Goal: Task Accomplishment & Management: Manage account settings

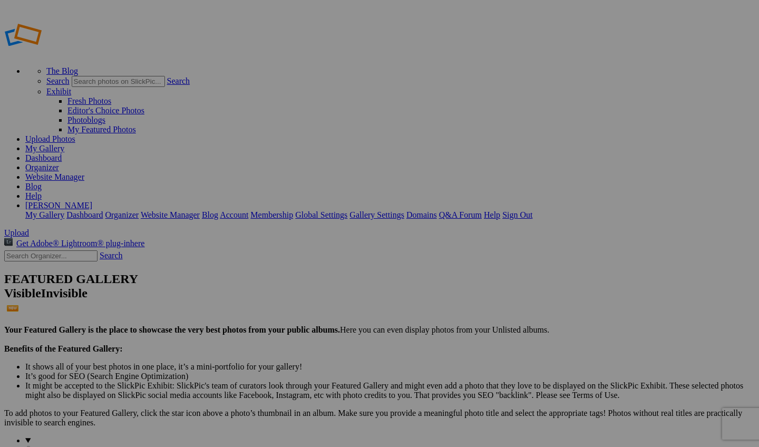
type input "1994 Ford F350 Blue/Silver"
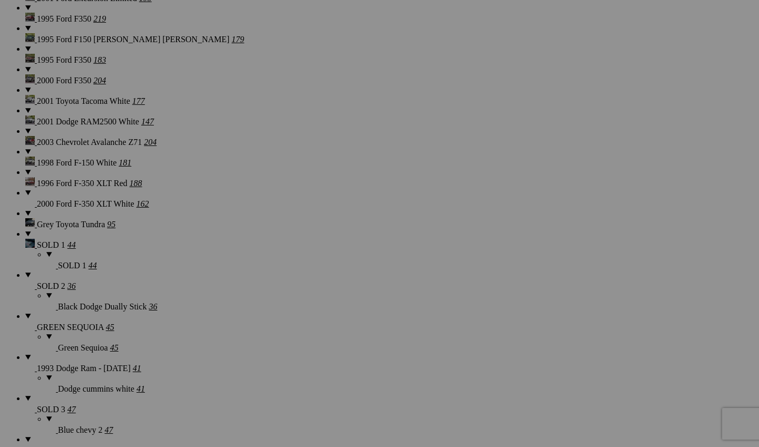
scroll to position [1449, 0]
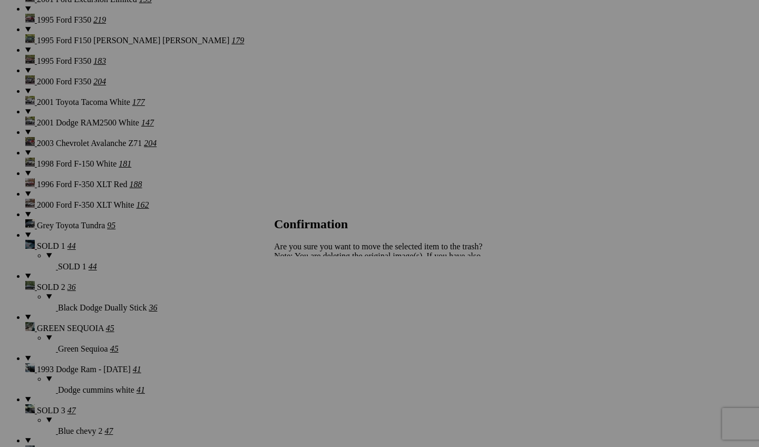
click at [309, 288] on span "Yes" at bounding box center [303, 292] width 12 height 9
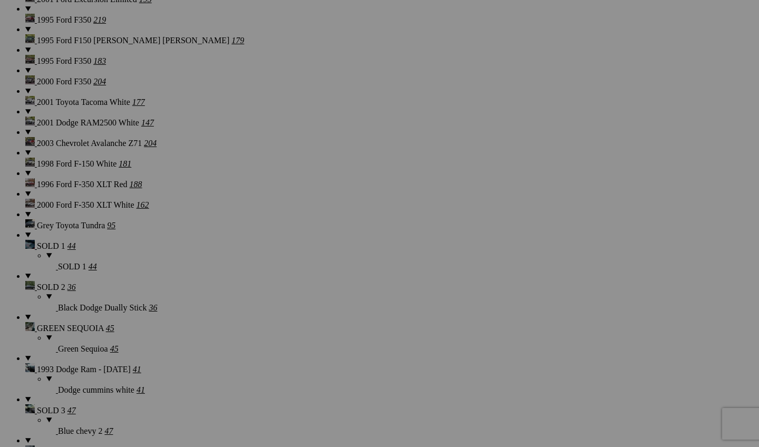
click at [477, 288] on div "Cancel Yes" at bounding box center [379, 292] width 211 height 9
click at [309, 295] on span "Yes" at bounding box center [303, 292] width 12 height 9
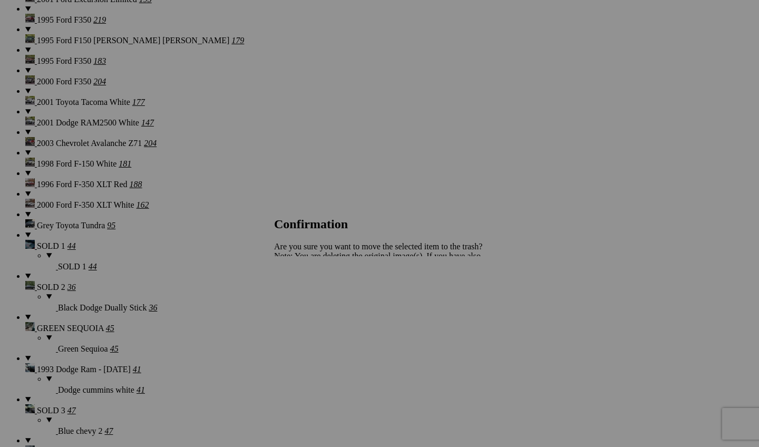
click at [309, 296] on span "Yes" at bounding box center [303, 292] width 12 height 9
click at [474, 288] on div "Cancel Yes" at bounding box center [379, 292] width 211 height 9
click at [309, 297] on span "Yes" at bounding box center [303, 292] width 12 height 9
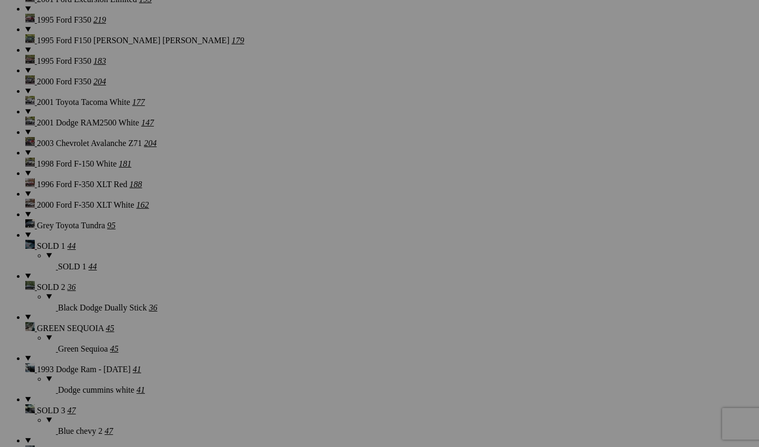
click at [309, 294] on span "Yes" at bounding box center [303, 292] width 12 height 9
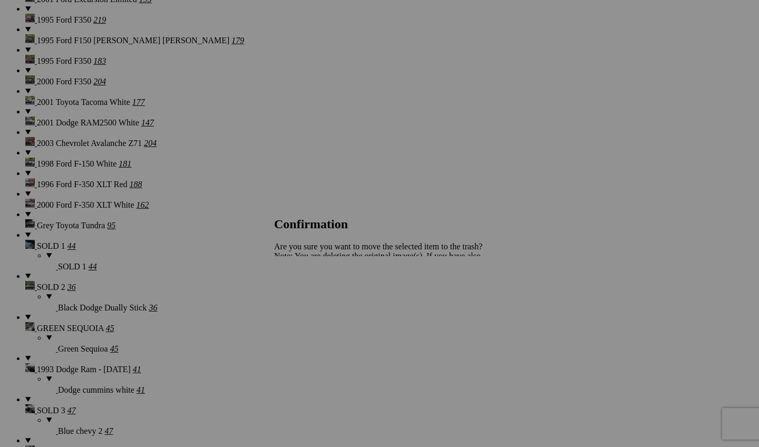
click at [309, 296] on span "Yes" at bounding box center [303, 292] width 12 height 9
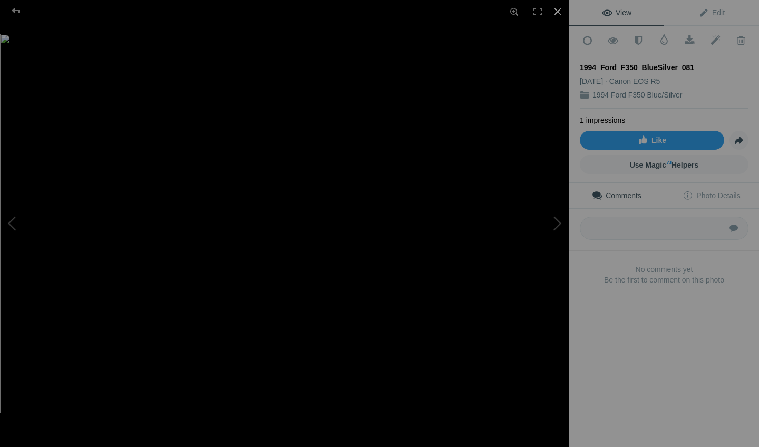
click at [560, 13] on div at bounding box center [557, 11] width 23 height 23
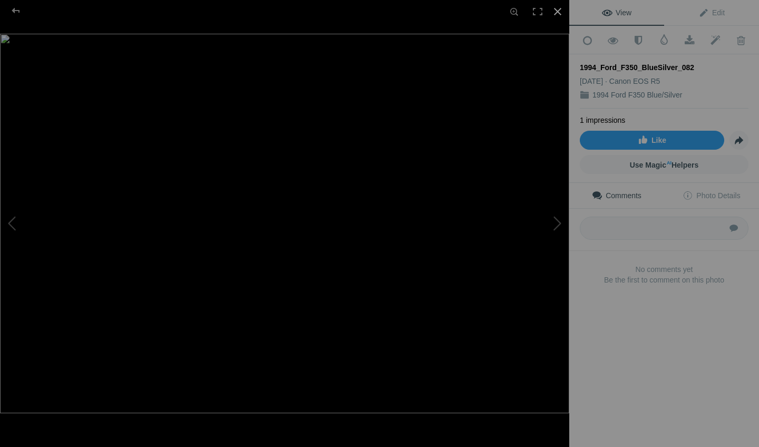
click at [559, 7] on div at bounding box center [557, 11] width 23 height 23
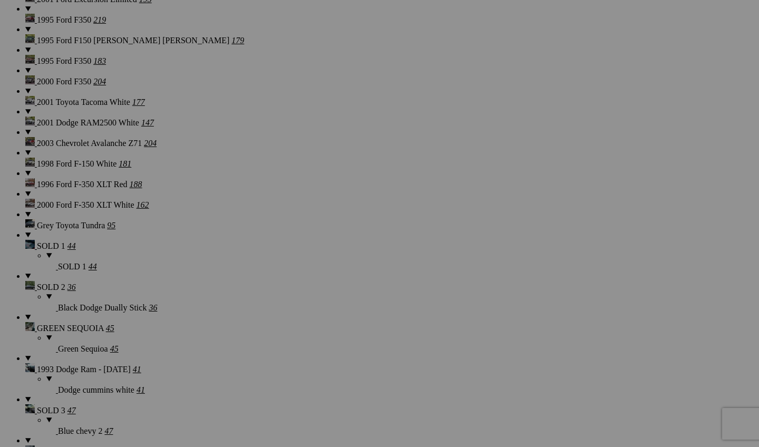
click at [309, 293] on span "Yes" at bounding box center [303, 292] width 12 height 9
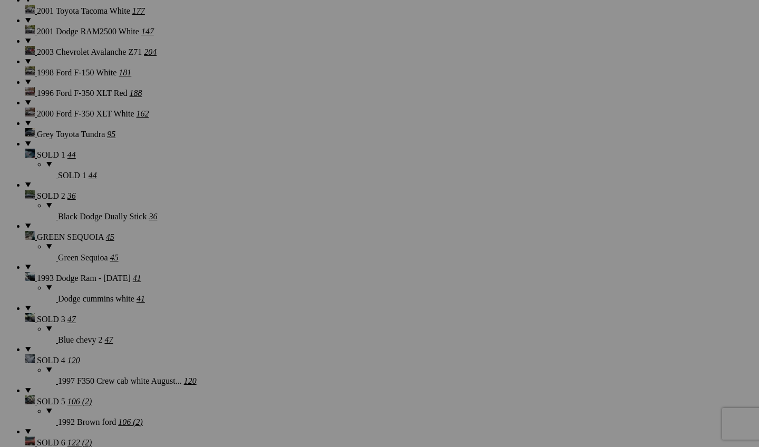
scroll to position [1546, 0]
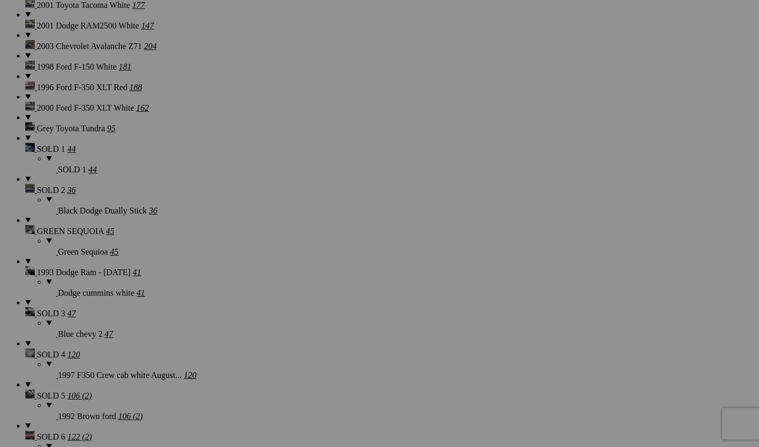
click at [309, 290] on span "Yes" at bounding box center [303, 292] width 12 height 9
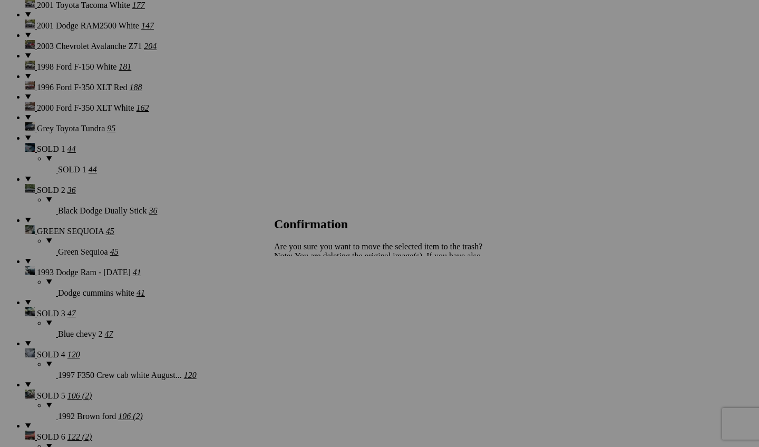
click at [475, 288] on div "Cancel Yes" at bounding box center [379, 292] width 211 height 9
click at [309, 294] on span "Yes" at bounding box center [303, 292] width 12 height 9
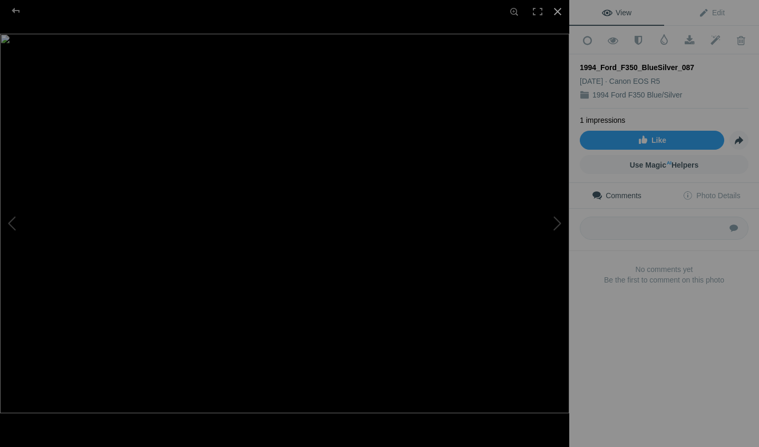
click at [555, 13] on div at bounding box center [557, 11] width 23 height 23
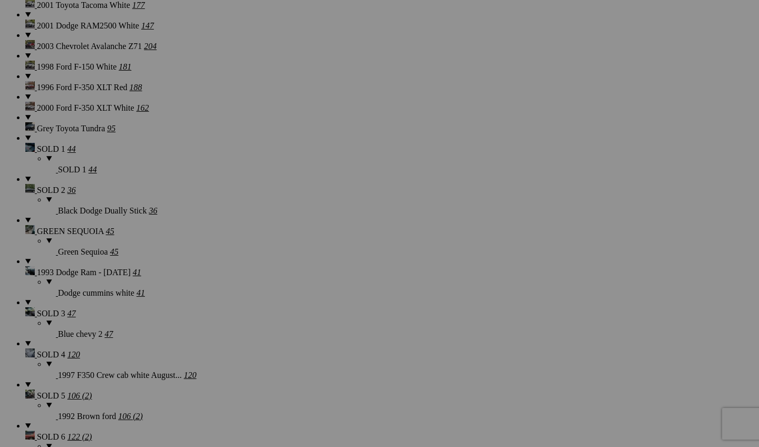
click at [309, 290] on link "Yes" at bounding box center [303, 292] width 12 height 9
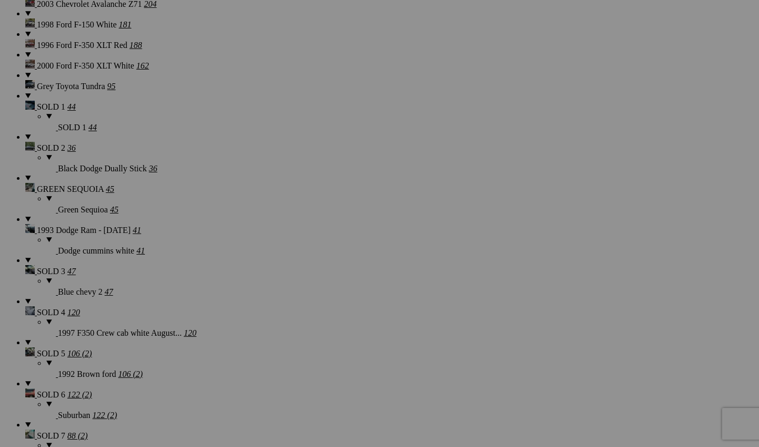
scroll to position [1622, 0]
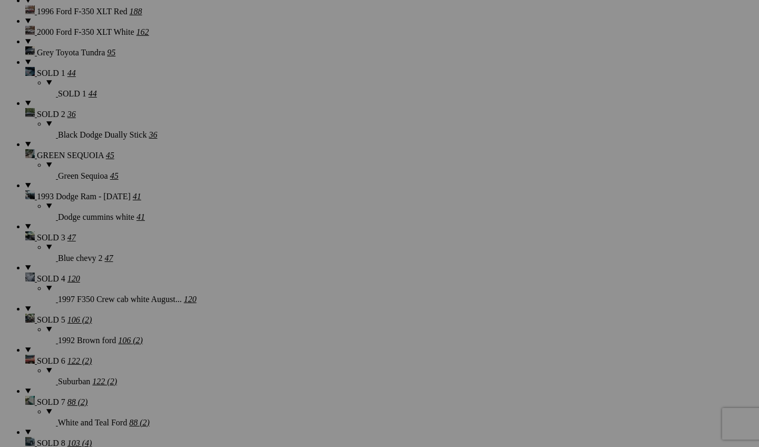
click at [309, 290] on link "Yes" at bounding box center [303, 292] width 12 height 9
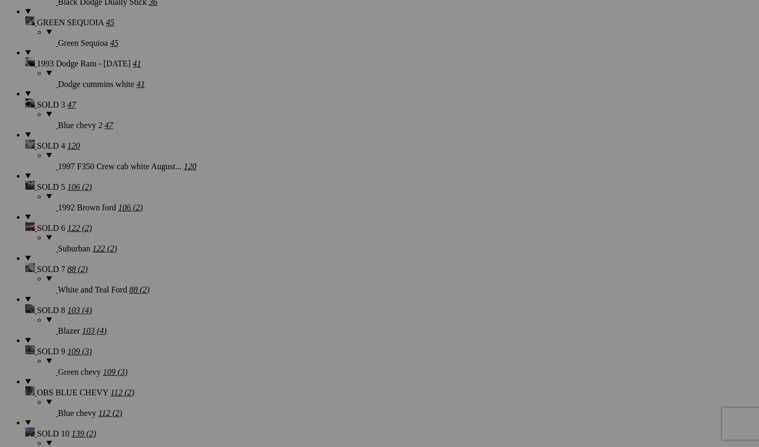
scroll to position [1812, 0]
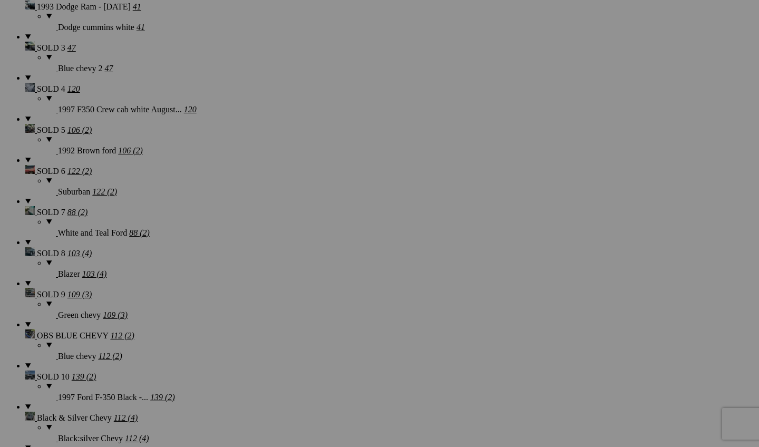
click at [309, 294] on link "Yes" at bounding box center [303, 292] width 12 height 9
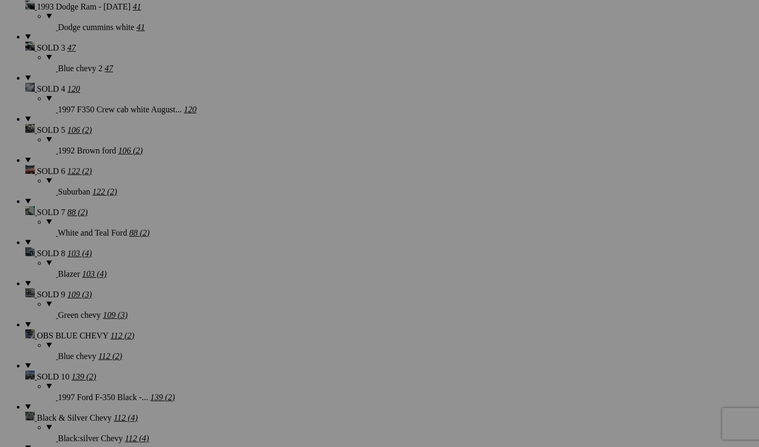
click at [309, 294] on span "Yes" at bounding box center [303, 292] width 12 height 9
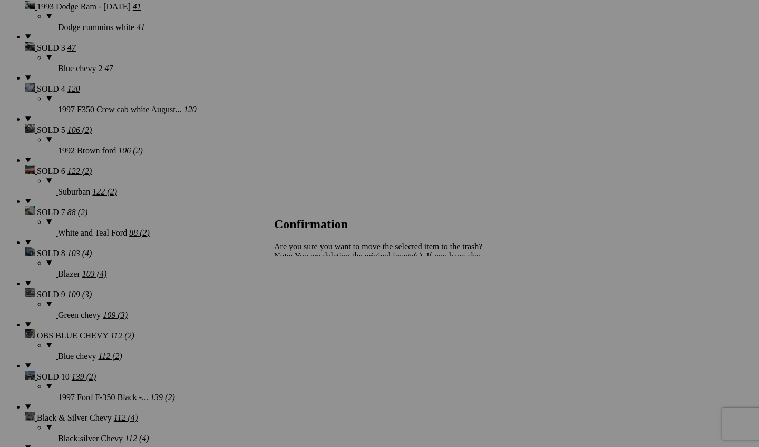
click at [472, 288] on div "Cancel Yes" at bounding box center [379, 292] width 211 height 9
click at [309, 291] on span "Yes" at bounding box center [303, 292] width 12 height 9
click at [309, 292] on span "Yes" at bounding box center [303, 292] width 12 height 9
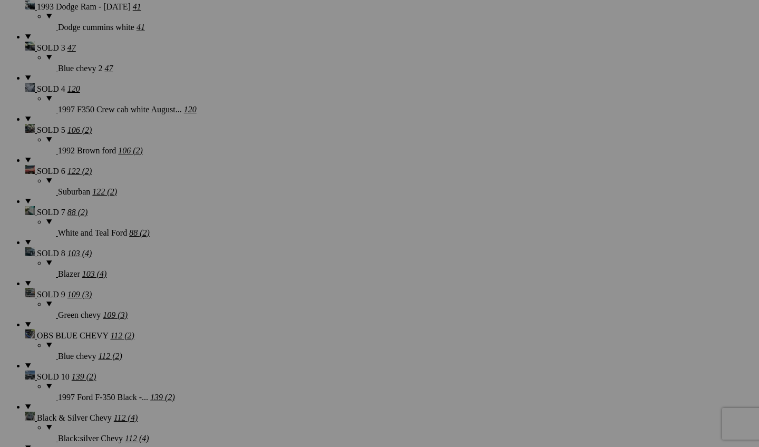
click at [309, 292] on link "Yes" at bounding box center [303, 292] width 12 height 9
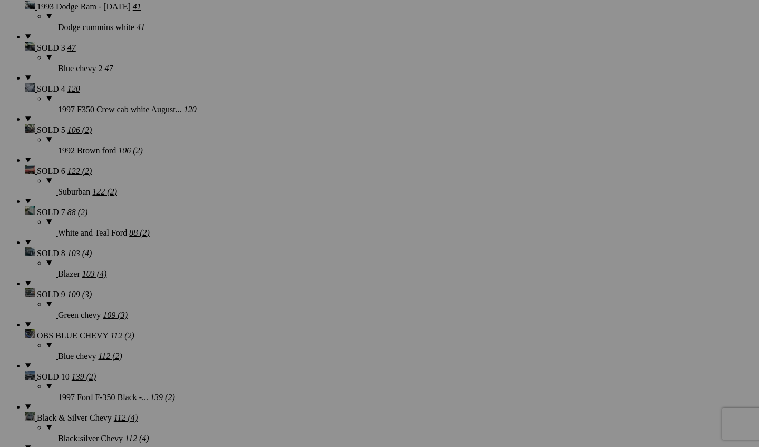
click at [309, 297] on span "Yes" at bounding box center [303, 292] width 12 height 9
click at [309, 288] on span "Yes" at bounding box center [303, 292] width 12 height 9
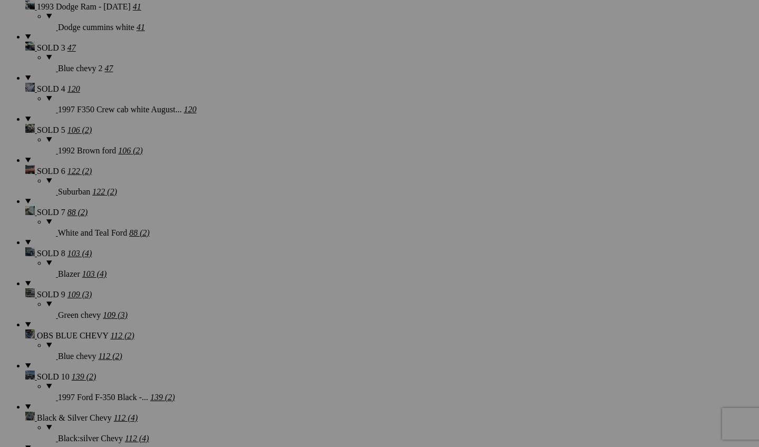
click at [309, 291] on span "Yes" at bounding box center [303, 292] width 12 height 9
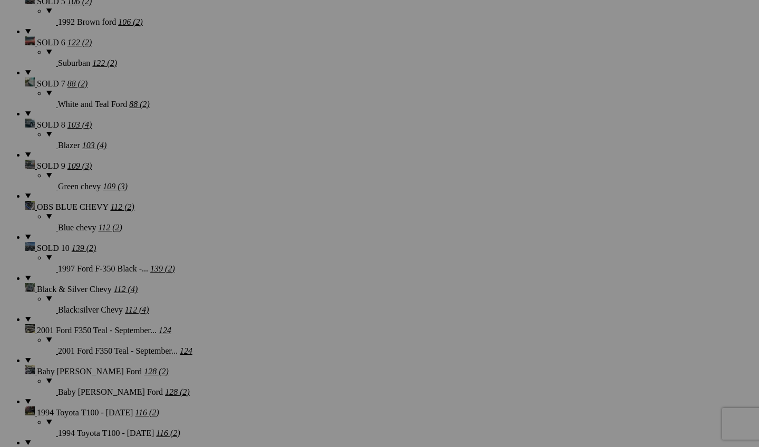
scroll to position [2150, 0]
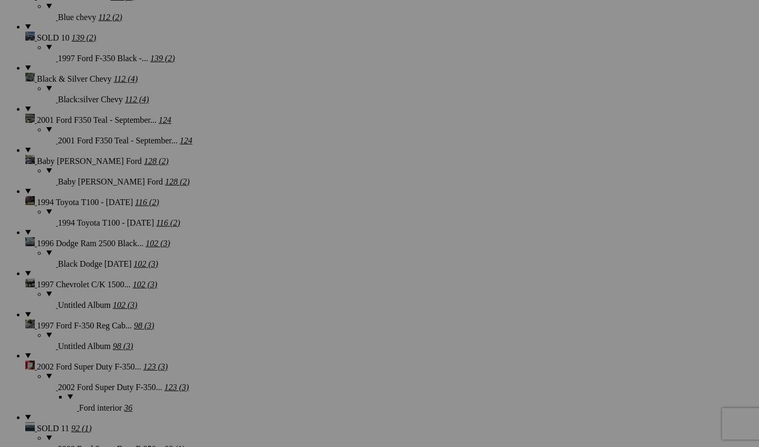
click at [309, 288] on span "Yes" at bounding box center [303, 292] width 12 height 9
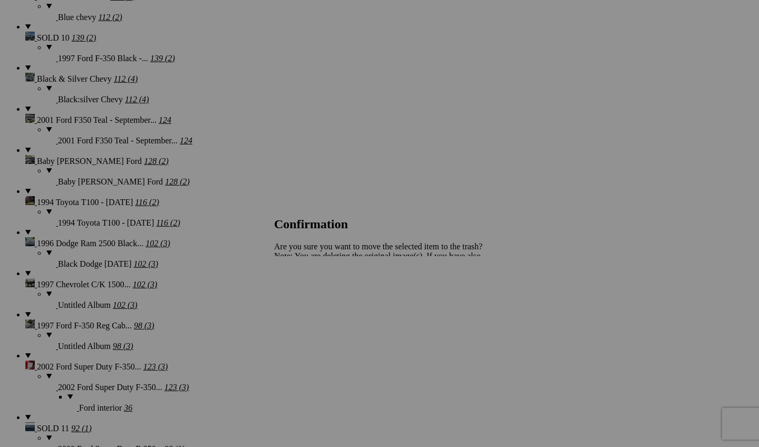
click at [309, 293] on span "Yes" at bounding box center [303, 292] width 12 height 9
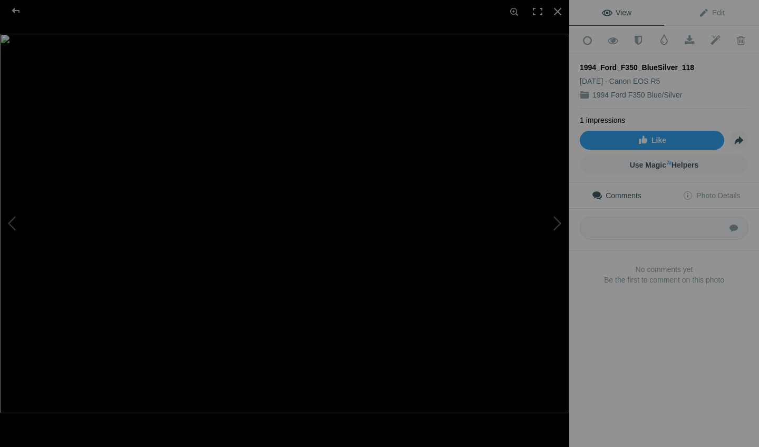
click at [320, 285] on img at bounding box center [284, 223] width 569 height 379
click at [320, 285] on img at bounding box center [237, 140] width 1338 height 892
click at [562, 17] on div at bounding box center [557, 11] width 23 height 23
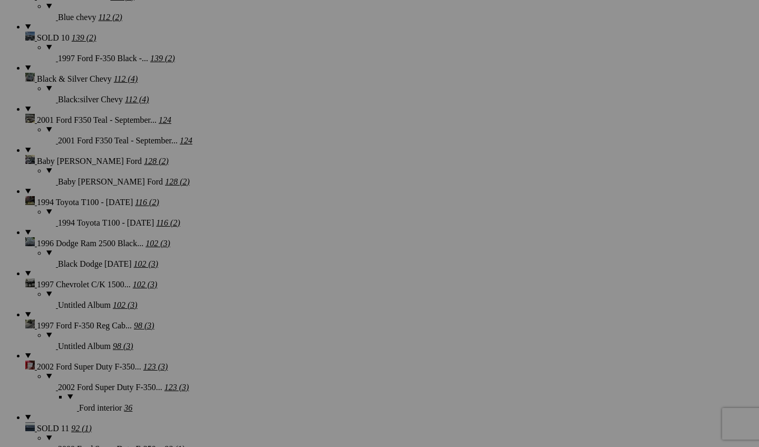
click at [309, 291] on span "Yes" at bounding box center [303, 292] width 12 height 9
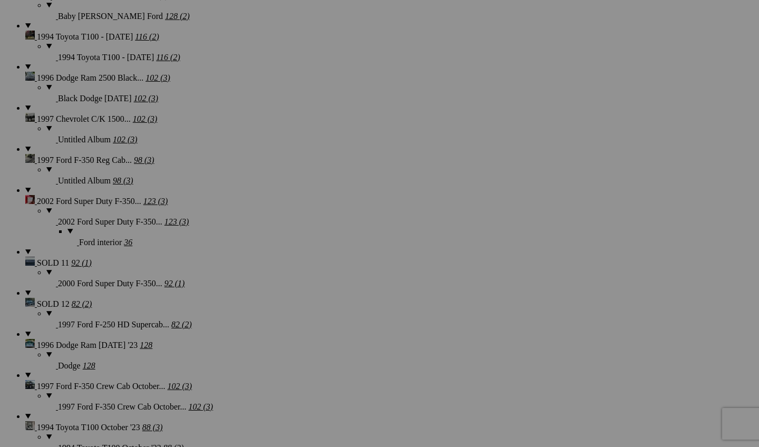
scroll to position [2365, 0]
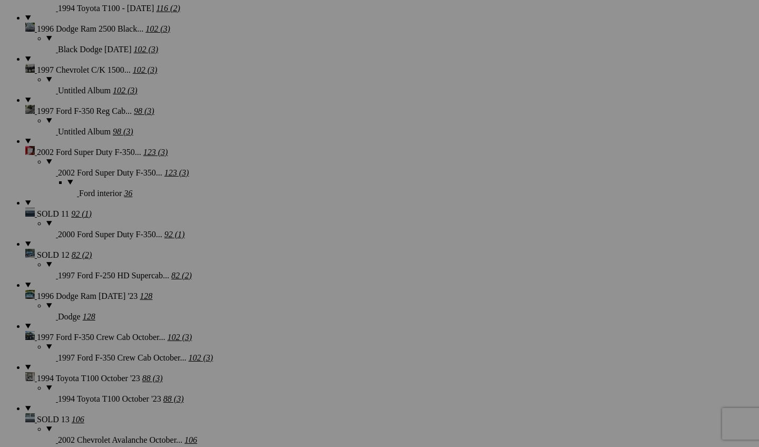
click at [309, 293] on span "Yes" at bounding box center [303, 292] width 12 height 9
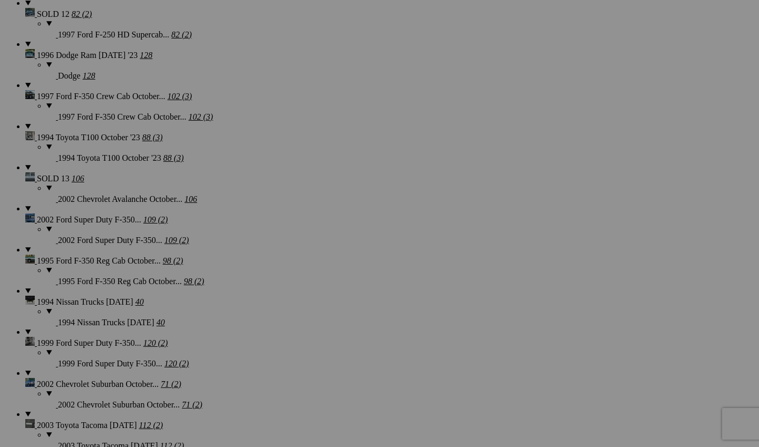
scroll to position [2630, 0]
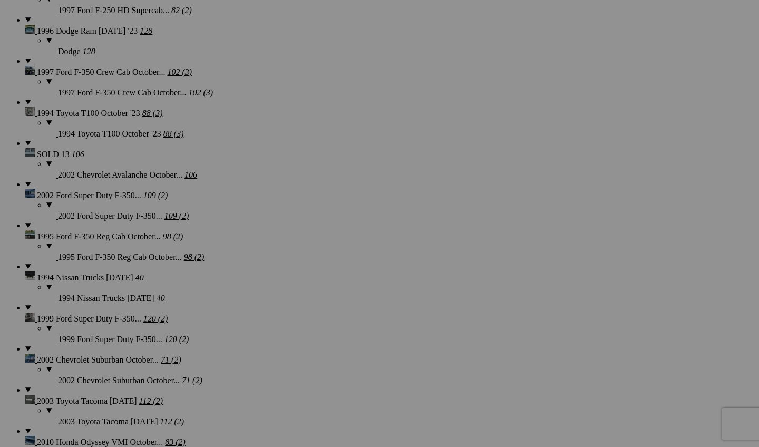
click at [309, 289] on span "Yes" at bounding box center [303, 292] width 12 height 9
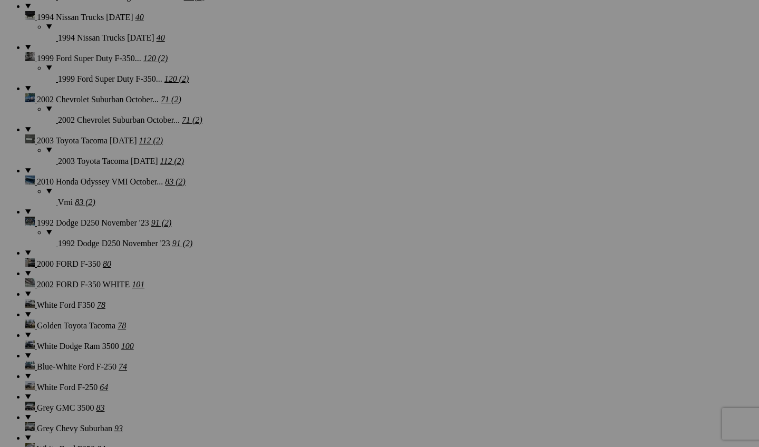
scroll to position [2891, 0]
click at [309, 290] on span "Yes" at bounding box center [303, 292] width 12 height 9
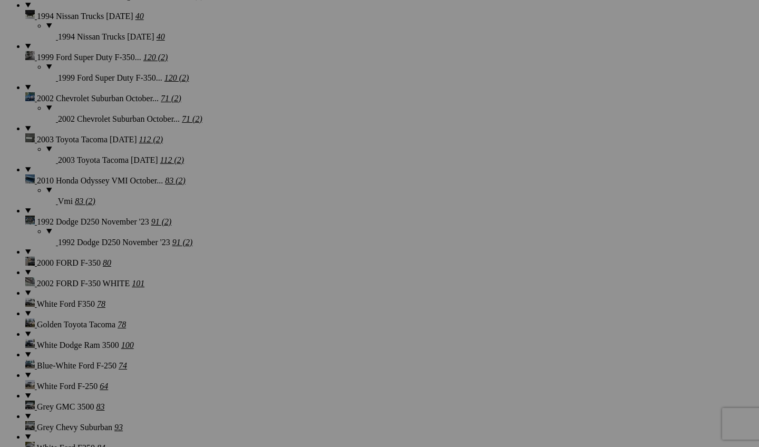
click at [309, 293] on span "Yes" at bounding box center [303, 292] width 12 height 9
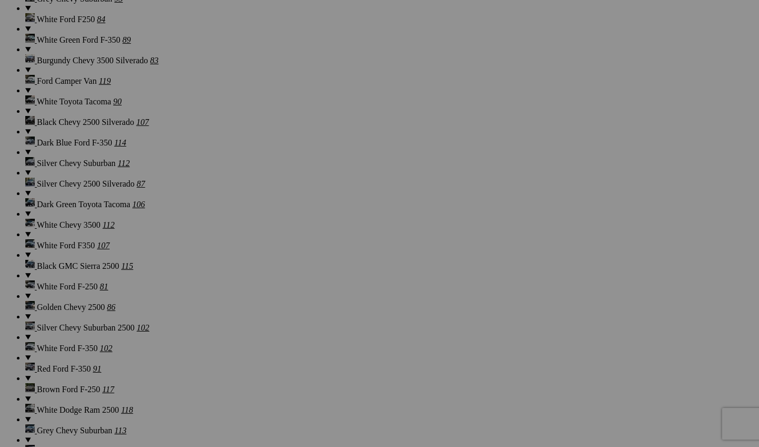
scroll to position [3320, 0]
click at [309, 291] on span "Yes" at bounding box center [303, 292] width 12 height 9
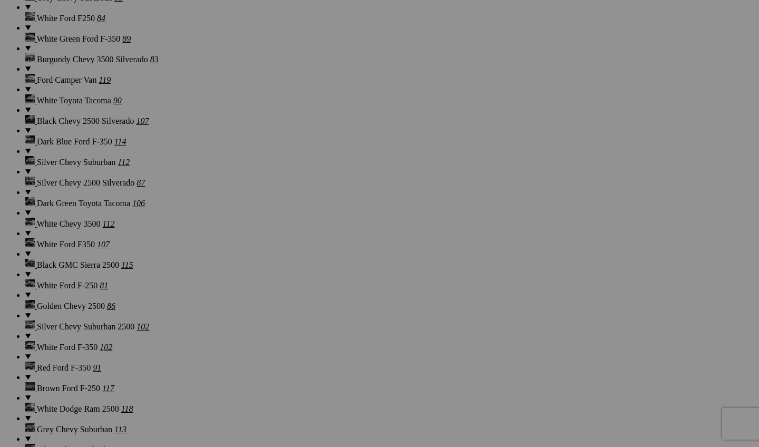
click at [309, 289] on link "Yes" at bounding box center [303, 292] width 12 height 9
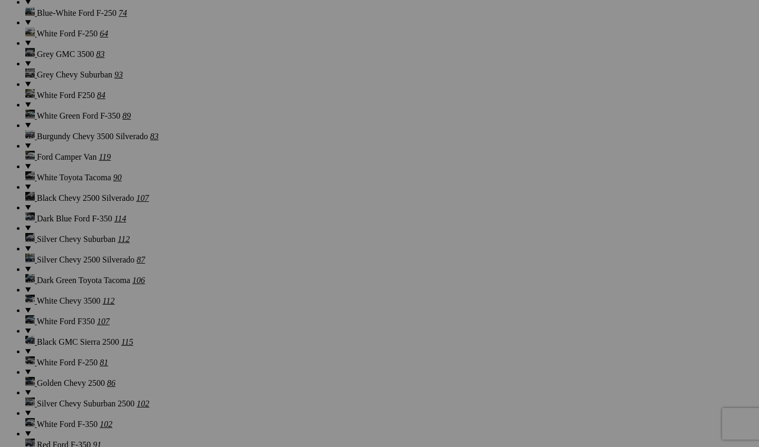
scroll to position [3234, 0]
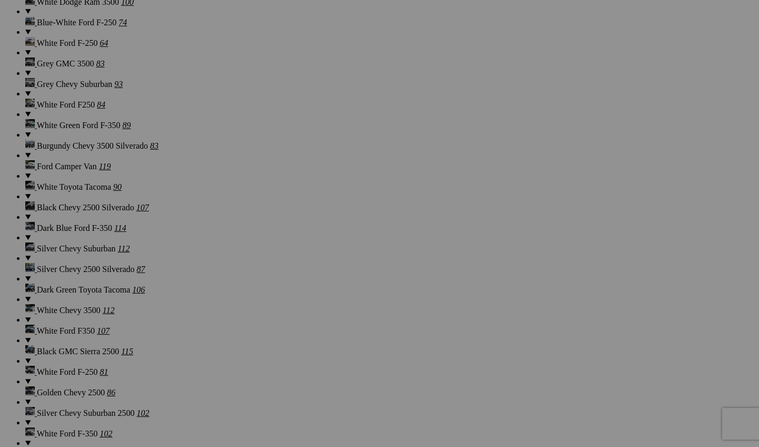
click at [309, 294] on span "Yes" at bounding box center [303, 292] width 12 height 9
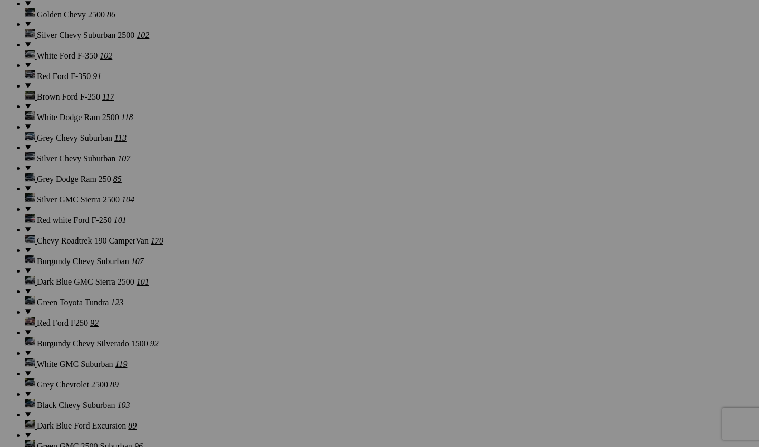
scroll to position [3685, 0]
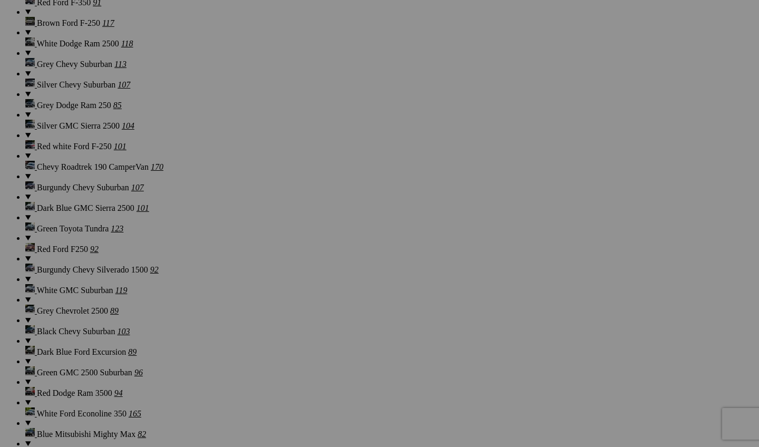
click at [309, 297] on span "Yes" at bounding box center [303, 292] width 12 height 9
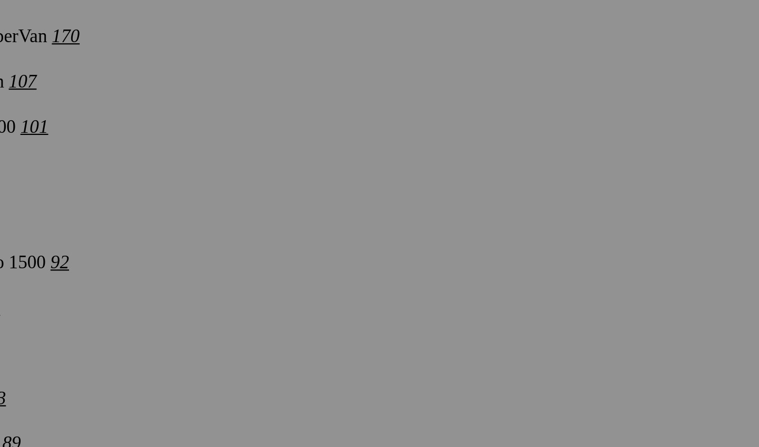
scroll to position [3803, 0]
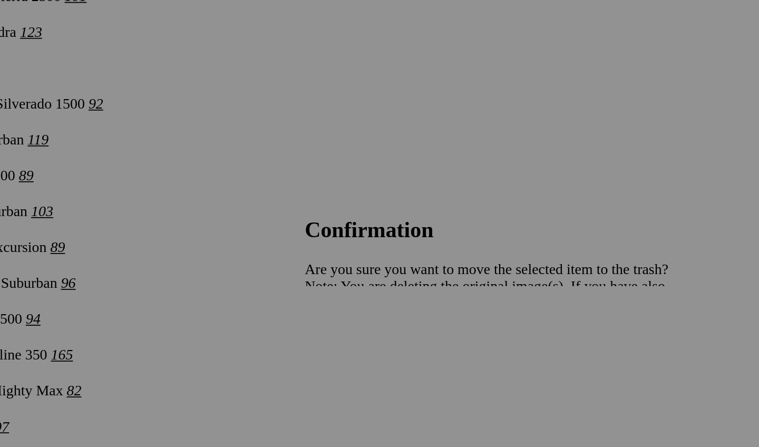
click at [309, 288] on span "Yes" at bounding box center [303, 292] width 12 height 9
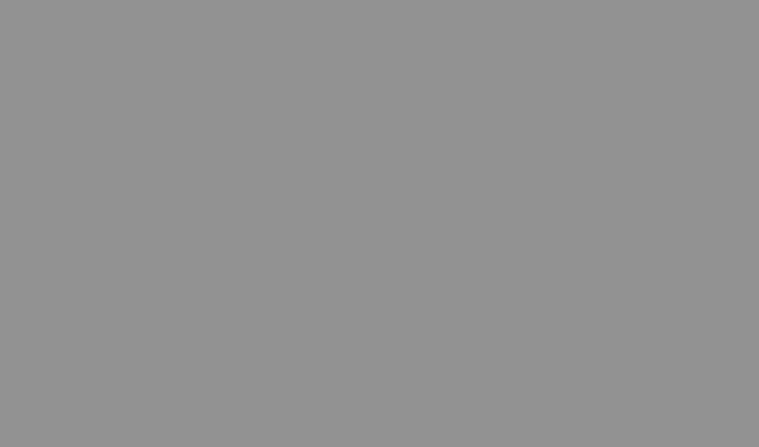
scroll to position [3861, 0]
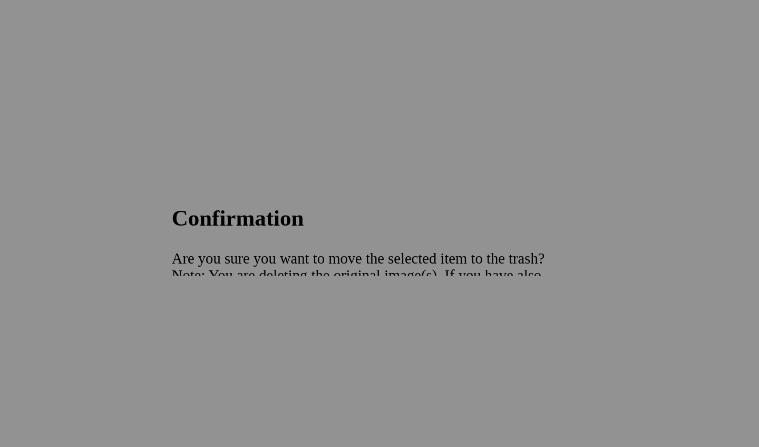
click at [303, 288] on link "Yes" at bounding box center [303, 292] width 12 height 9
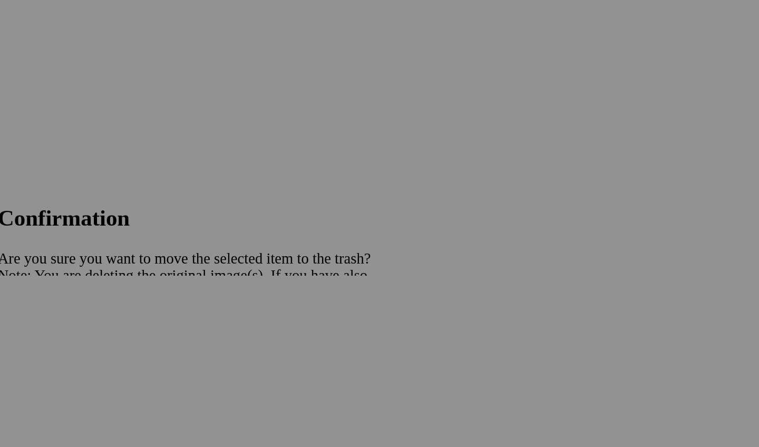
click at [297, 288] on span "Yes" at bounding box center [303, 292] width 12 height 9
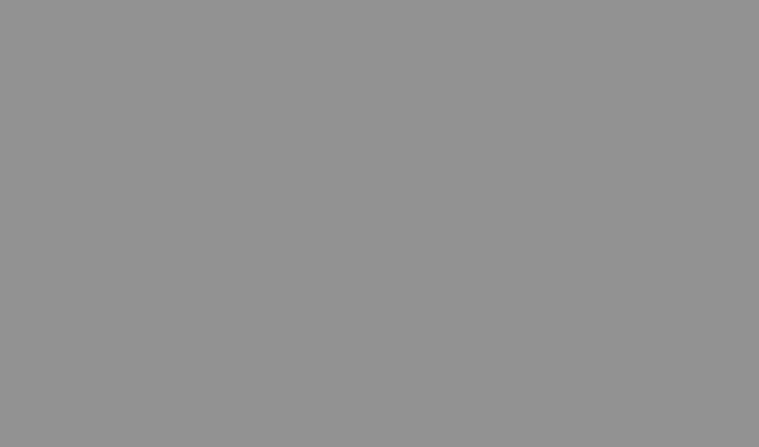
scroll to position [3827, 0]
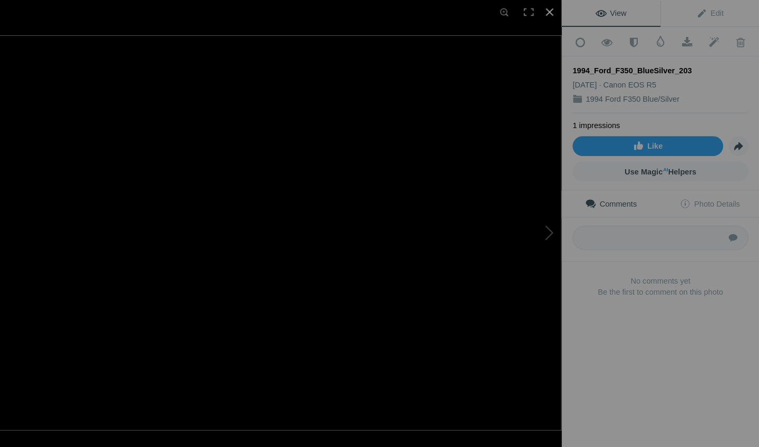
click at [546, 11] on div at bounding box center [557, 11] width 23 height 23
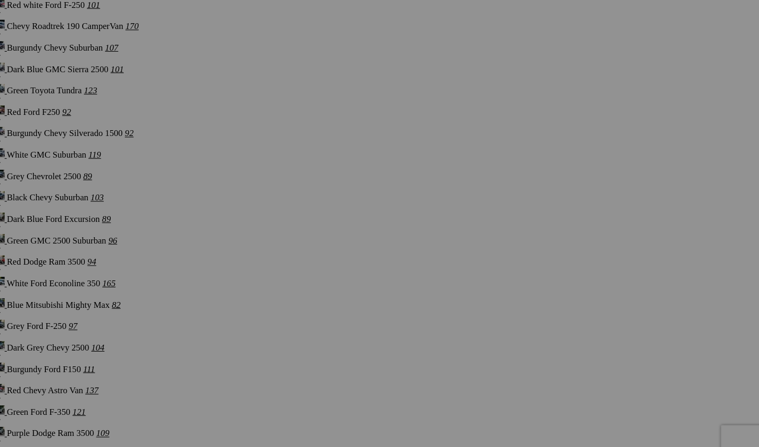
click at [309, 297] on span "Yes" at bounding box center [303, 292] width 12 height 9
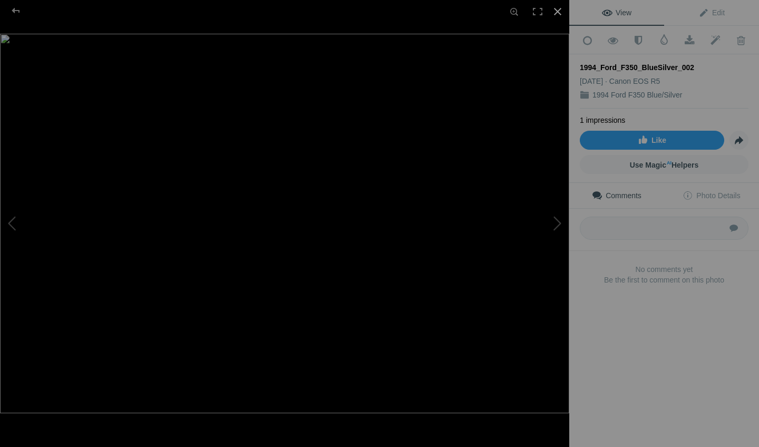
click at [559, 3] on div at bounding box center [557, 11] width 23 height 23
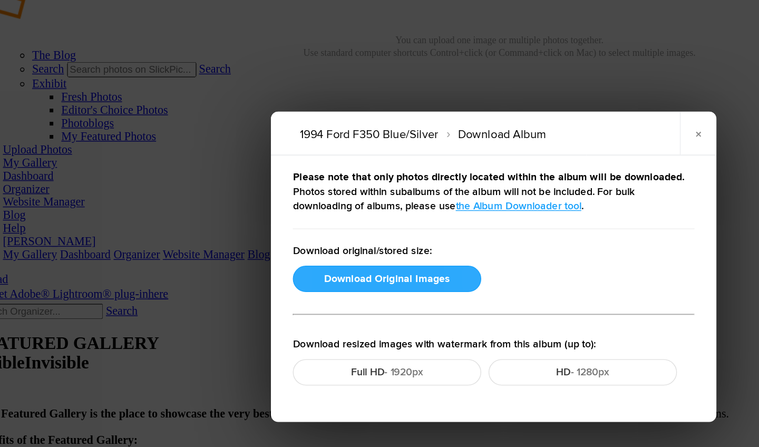
click at [275, 223] on button "Download Original Images" at bounding box center [302, 232] width 136 height 19
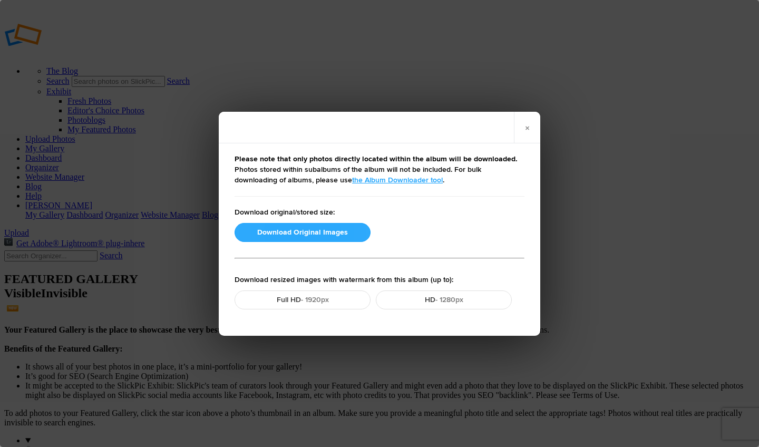
click at [280, 240] on button "Download Original Images" at bounding box center [302, 232] width 136 height 19
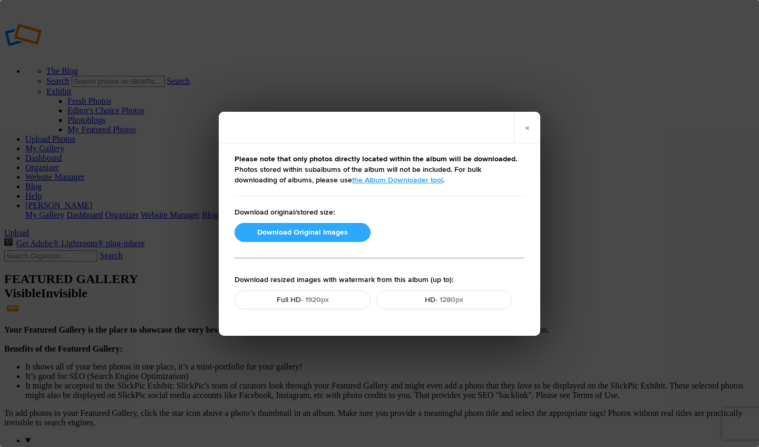
click at [282, 237] on button "Download Original Images" at bounding box center [302, 232] width 136 height 19
